Goal: Find specific page/section: Locate item on page

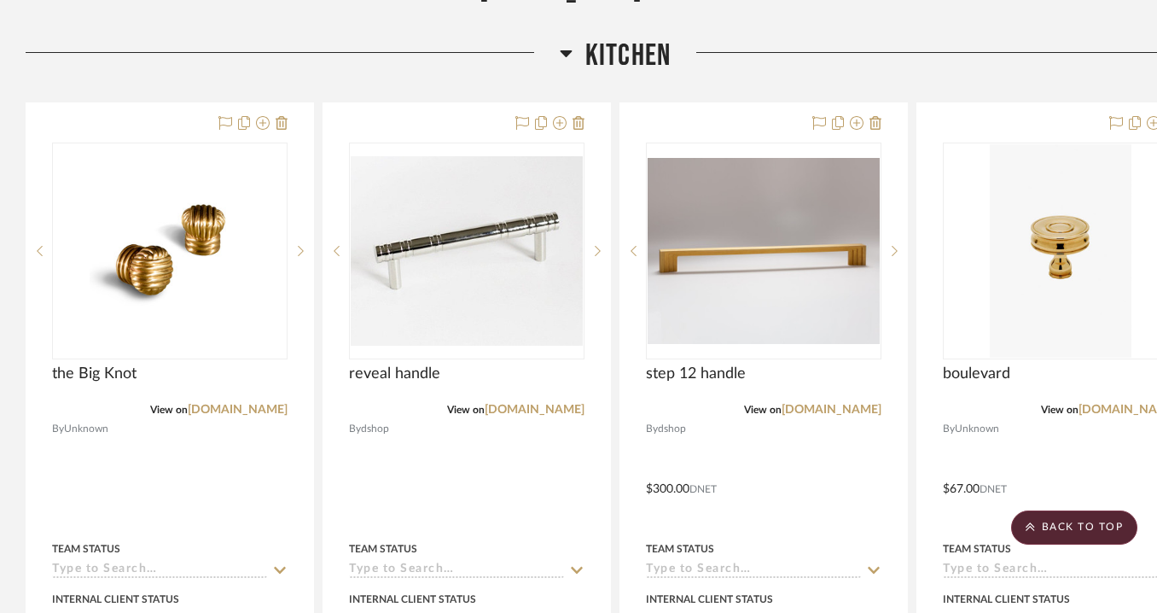
click at [567, 58] on icon at bounding box center [566, 53] width 13 height 20
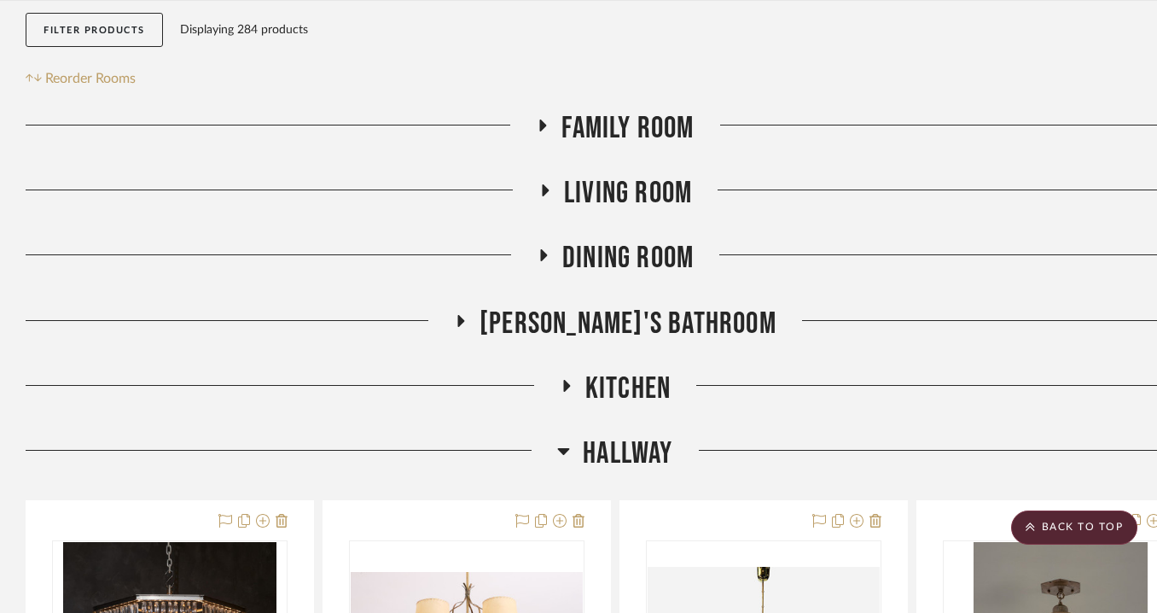
scroll to position [288, 0]
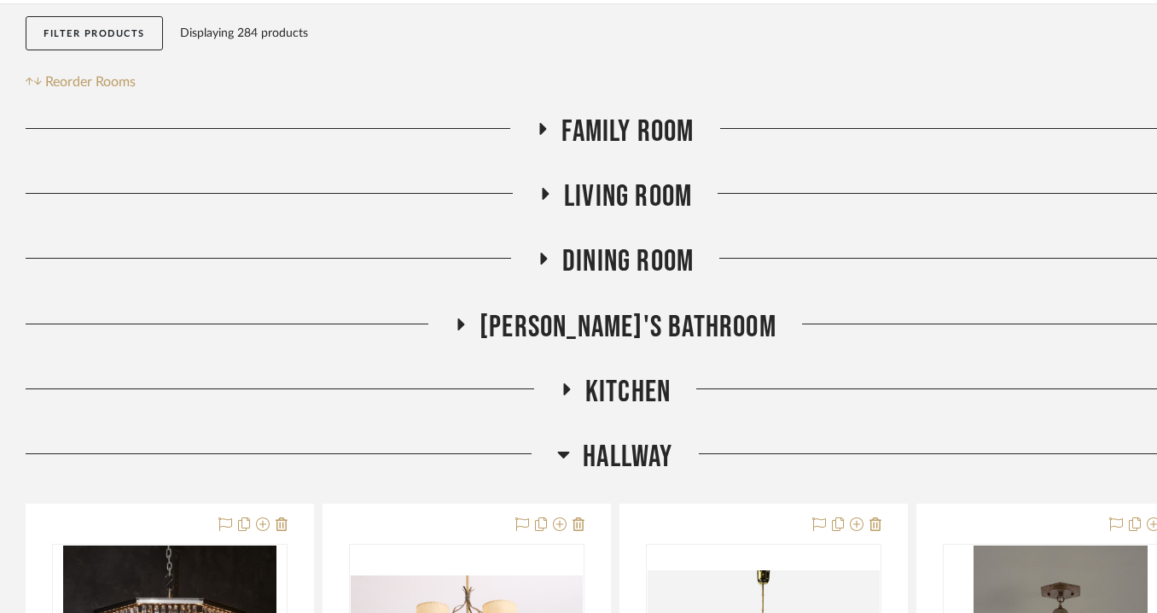
click at [541, 139] on fa-icon at bounding box center [542, 134] width 13 height 25
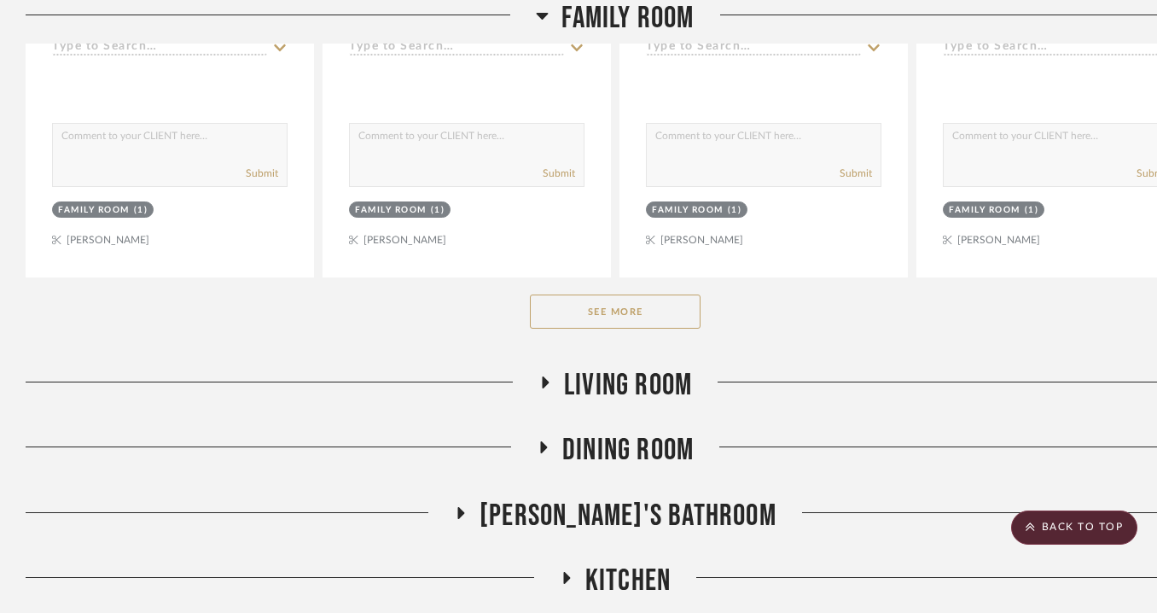
scroll to position [938, 0]
click at [652, 323] on button "See More" at bounding box center [615, 311] width 171 height 34
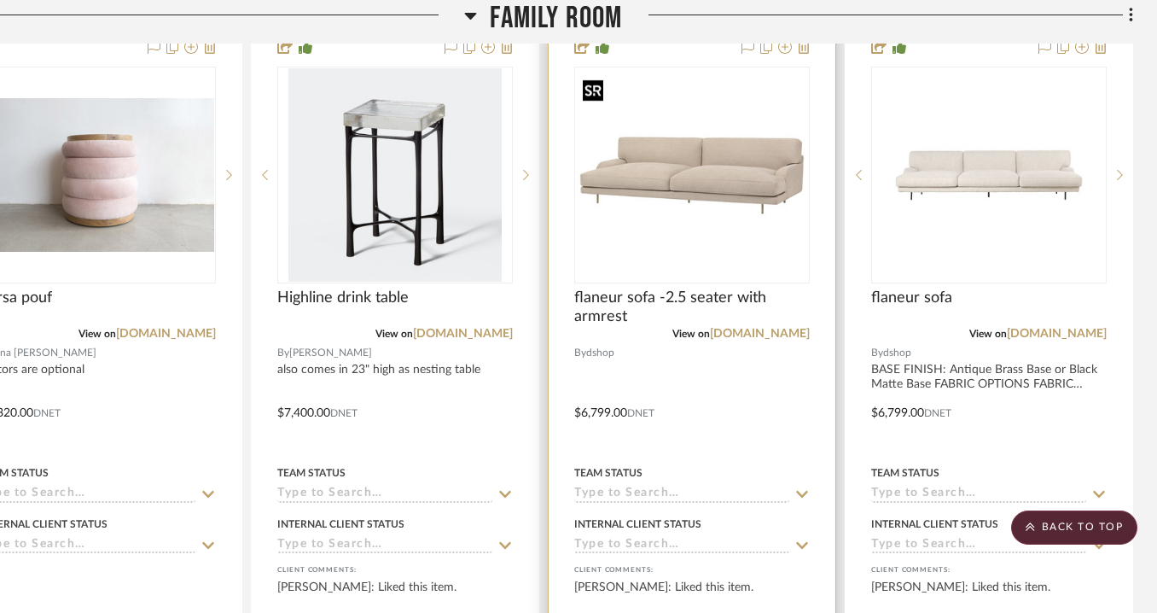
scroll to position [8007, 72]
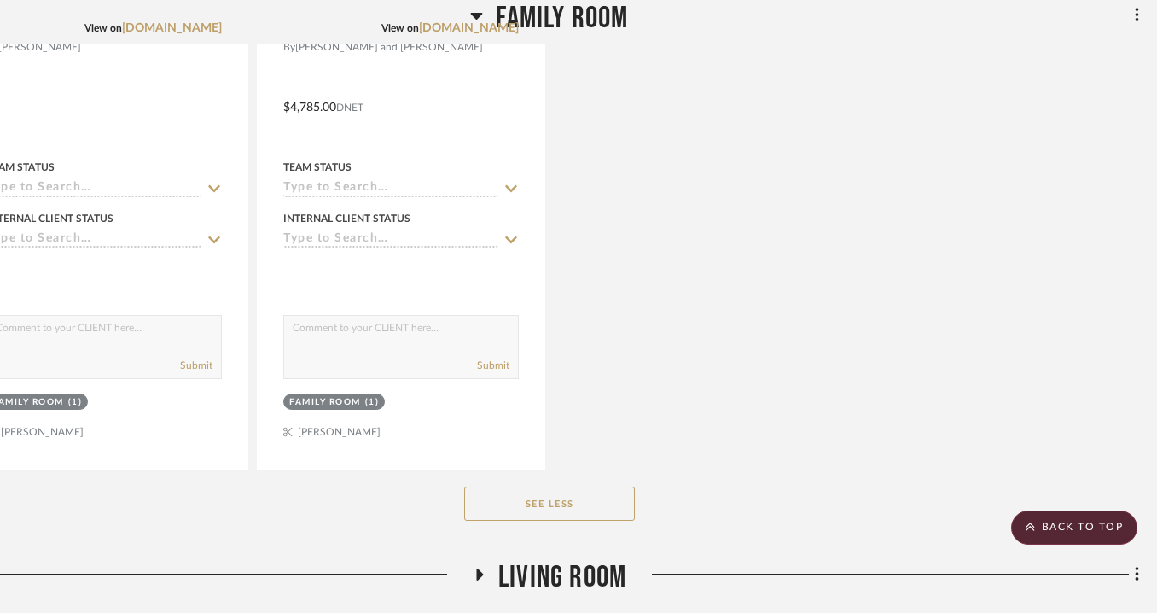
click at [523, 488] on button "See Less" at bounding box center [549, 503] width 171 height 34
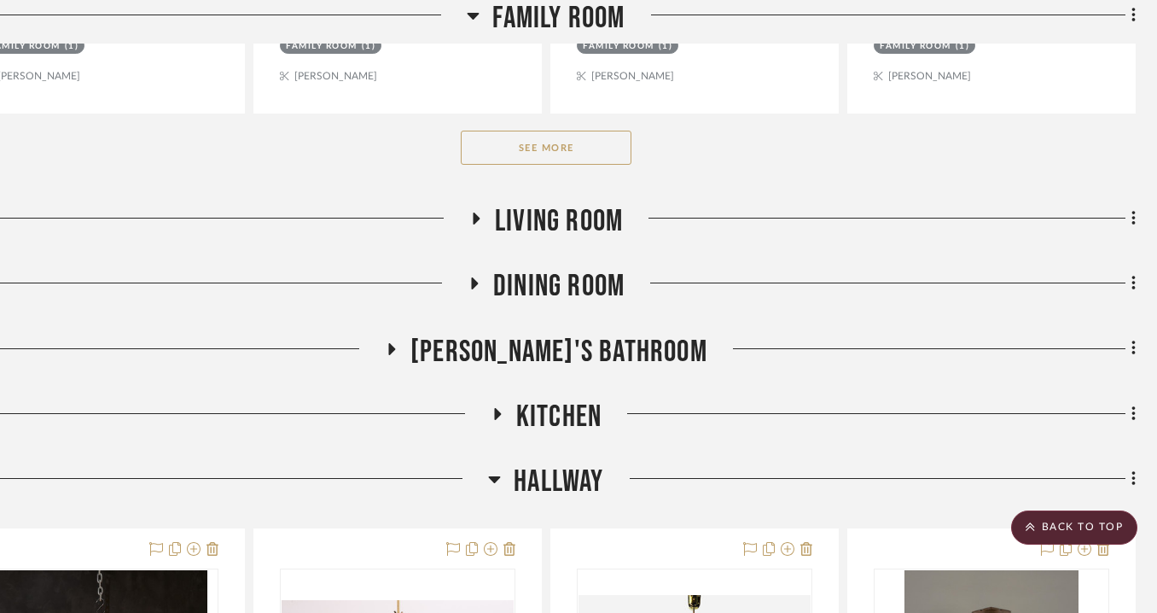
scroll to position [1103, 69]
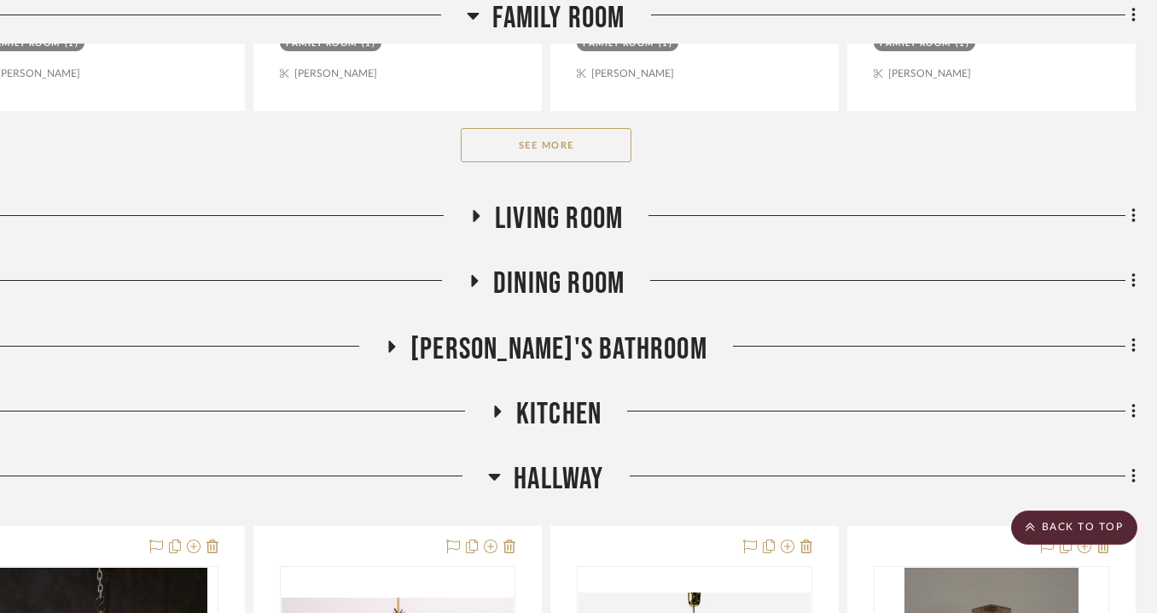
click at [603, 133] on button "See More" at bounding box center [546, 145] width 171 height 34
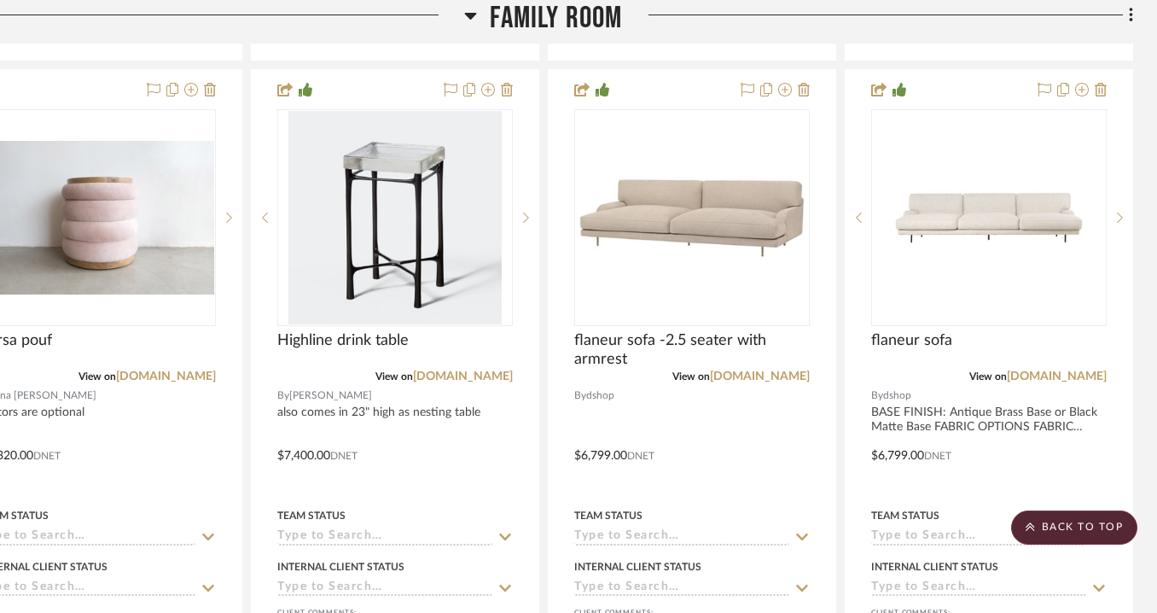
scroll to position [7968, 72]
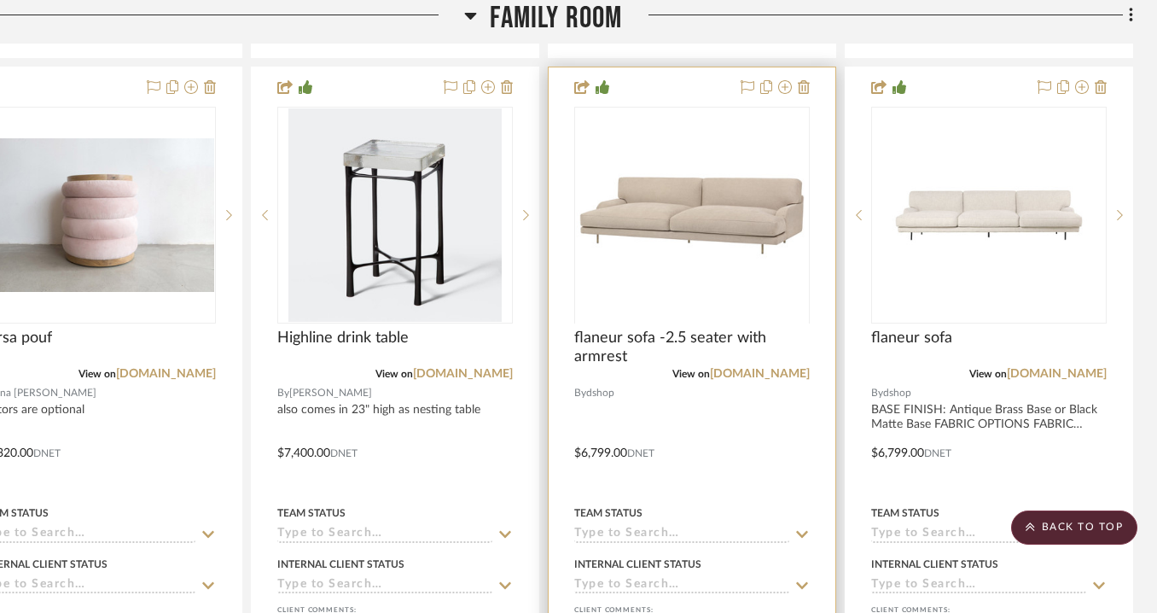
click at [724, 309] on div "0" at bounding box center [692, 215] width 234 height 215
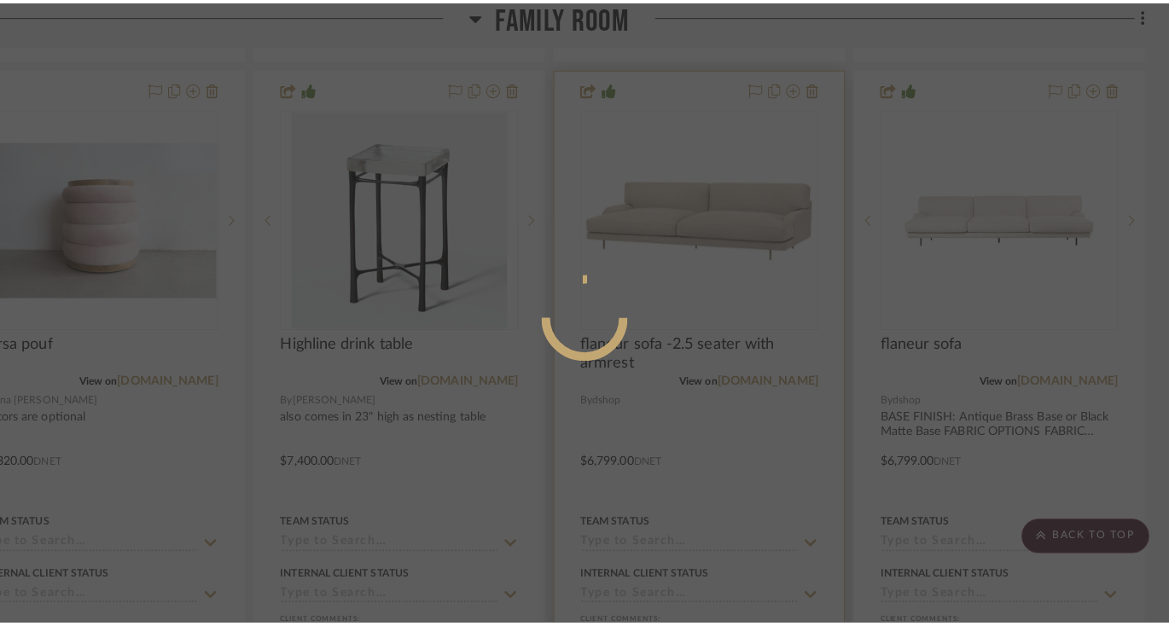
scroll to position [0, 0]
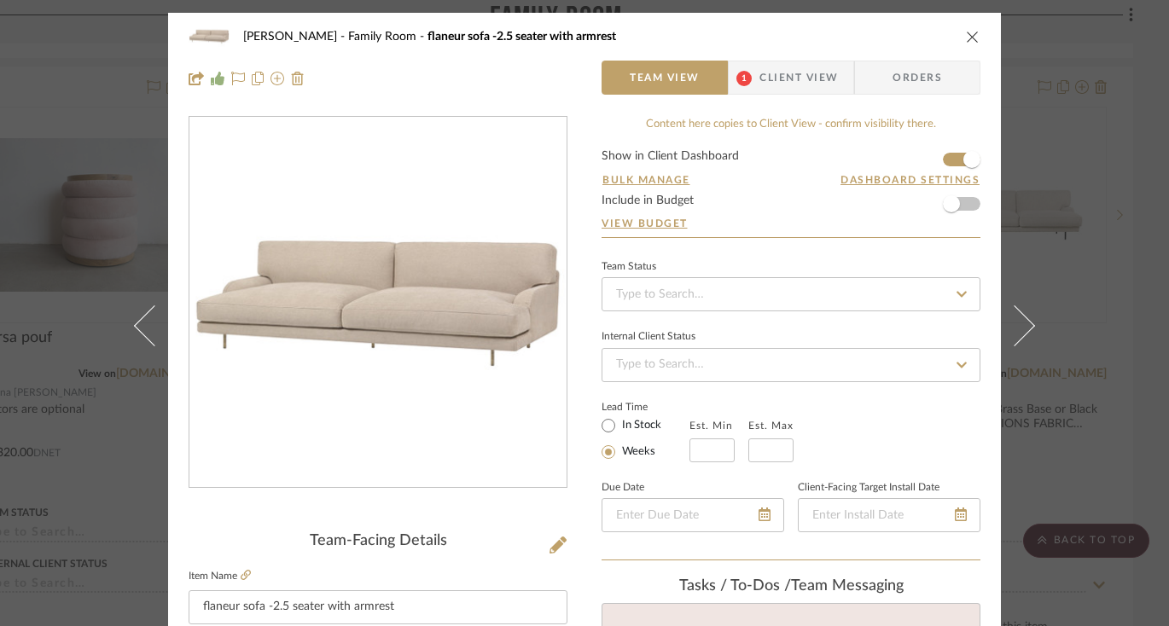
click at [966, 34] on icon "close" at bounding box center [973, 37] width 14 height 14
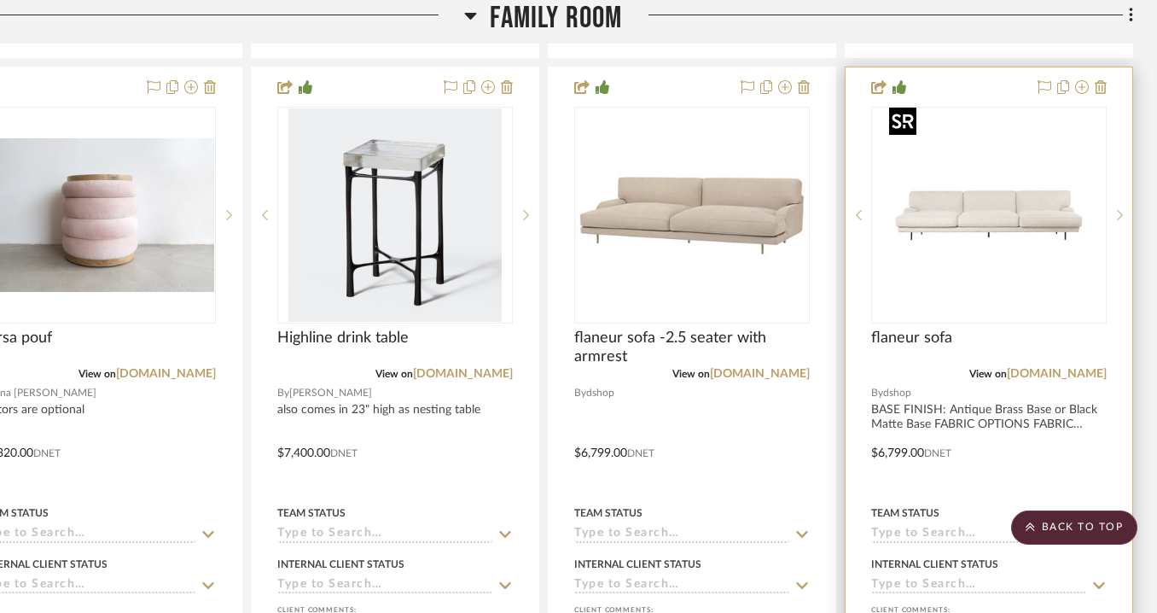
click at [0, 0] on img at bounding box center [0, 0] width 0 height 0
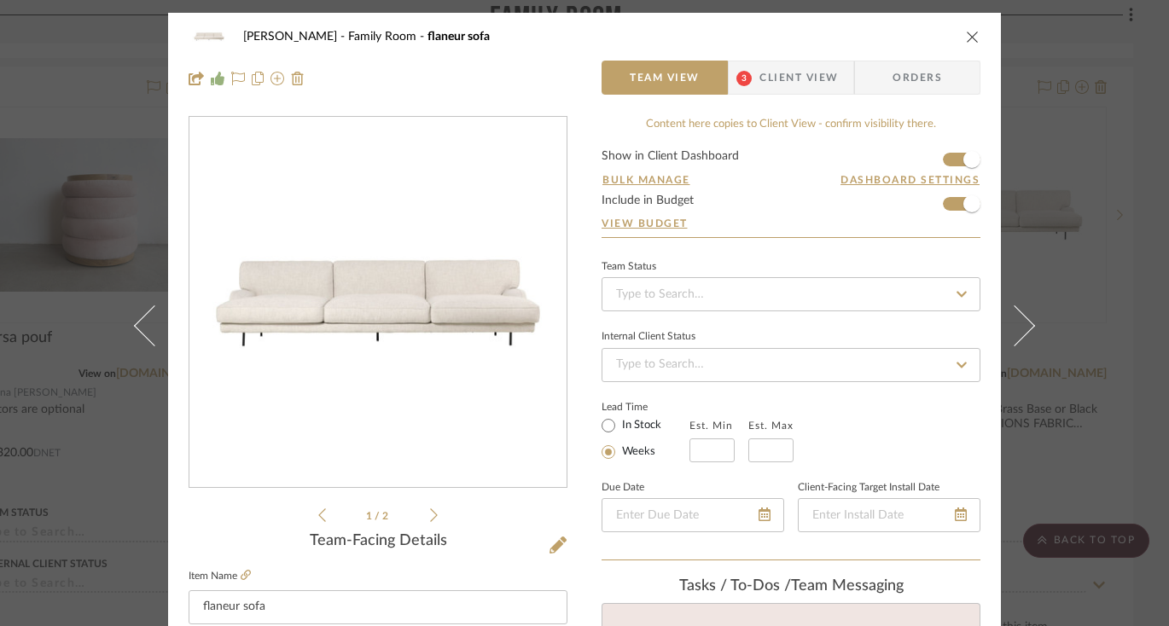
click at [966, 38] on icon "close" at bounding box center [973, 37] width 14 height 14
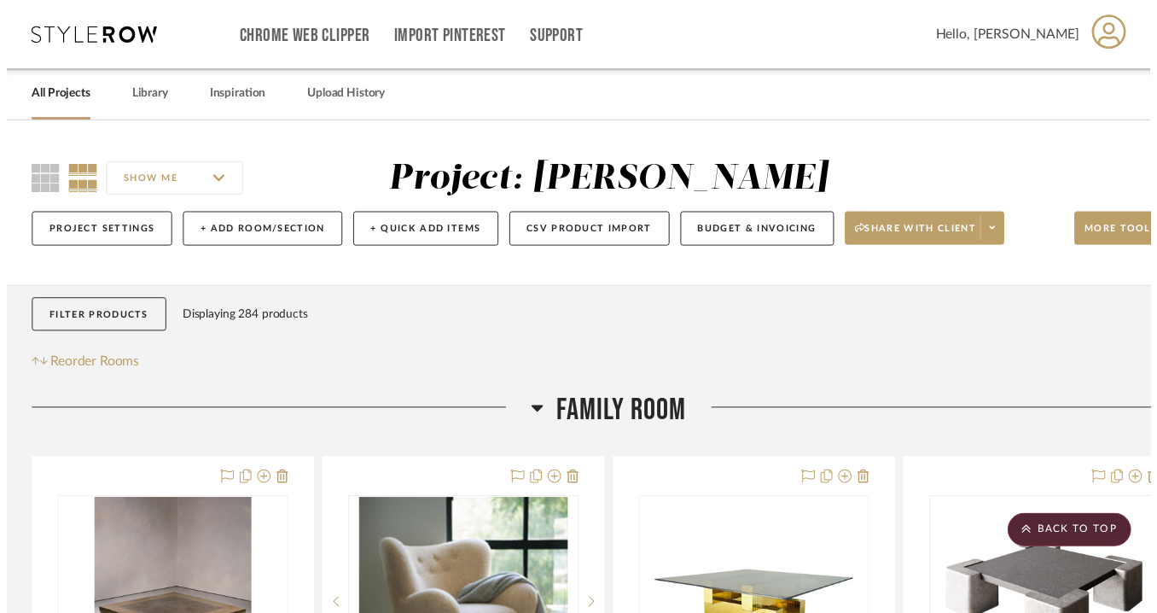
scroll to position [7968, 72]
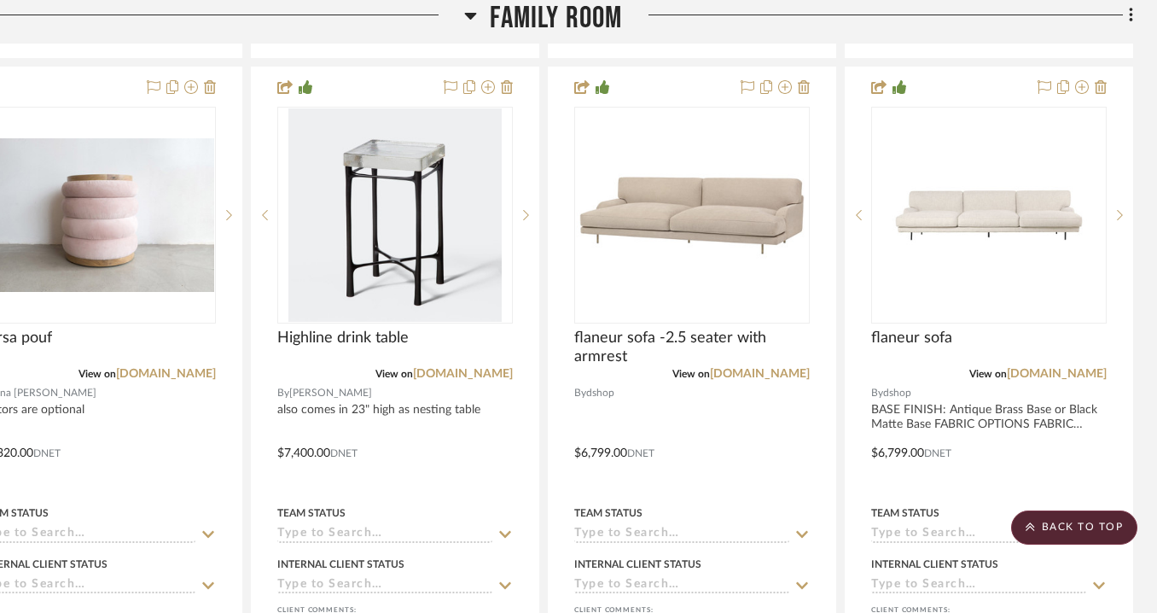
drag, startPoint x: 967, startPoint y: 329, endPoint x: 837, endPoint y: 334, distance: 129.8
